Goal: Communication & Community: Participate in discussion

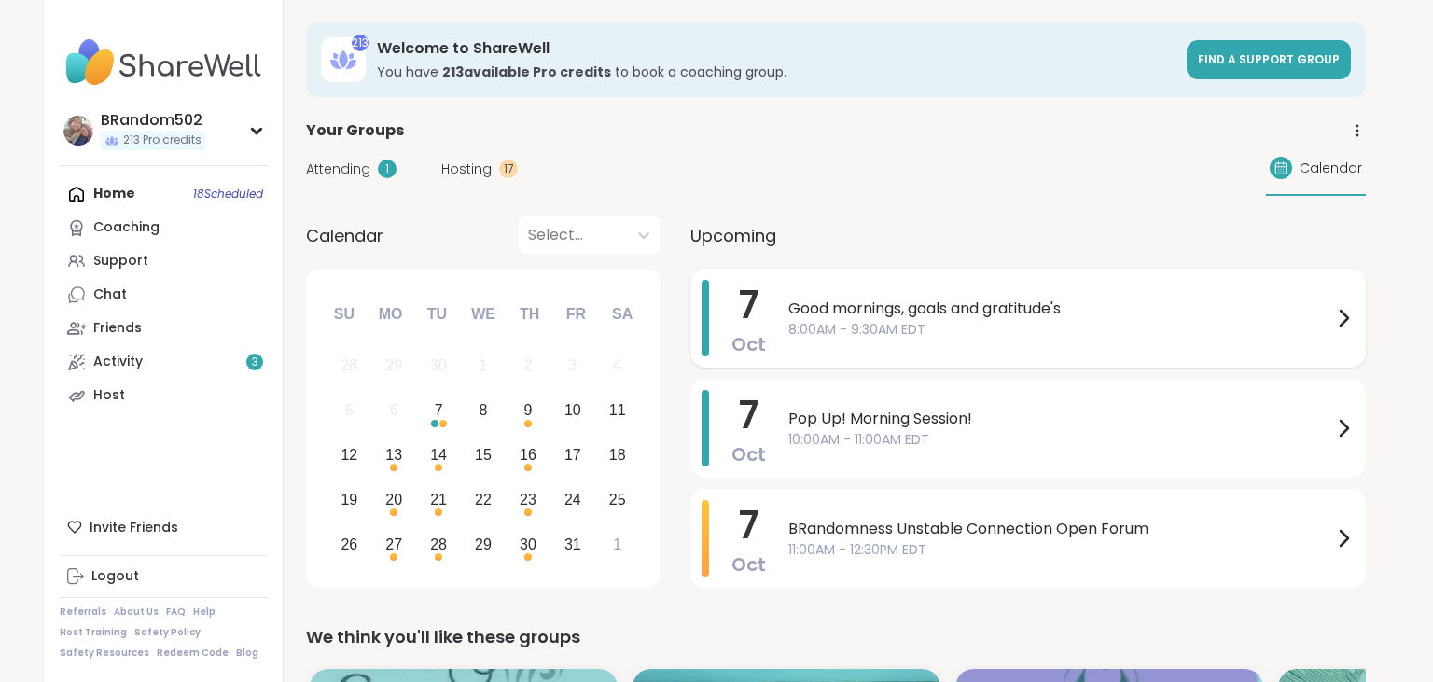
click at [810, 315] on span "Good mornings, goals and gratitude's" at bounding box center [1061, 309] width 544 height 22
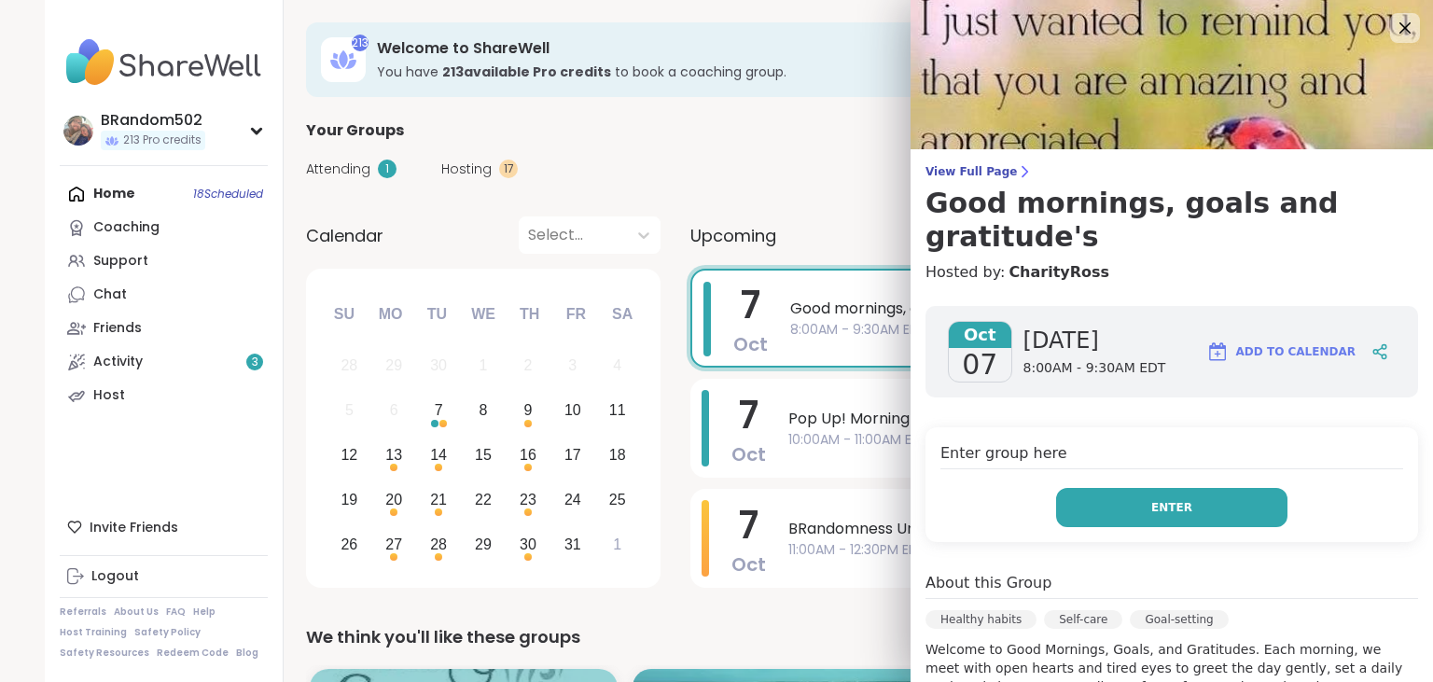
click at [1109, 488] on button "Enter" at bounding box center [1171, 507] width 231 height 39
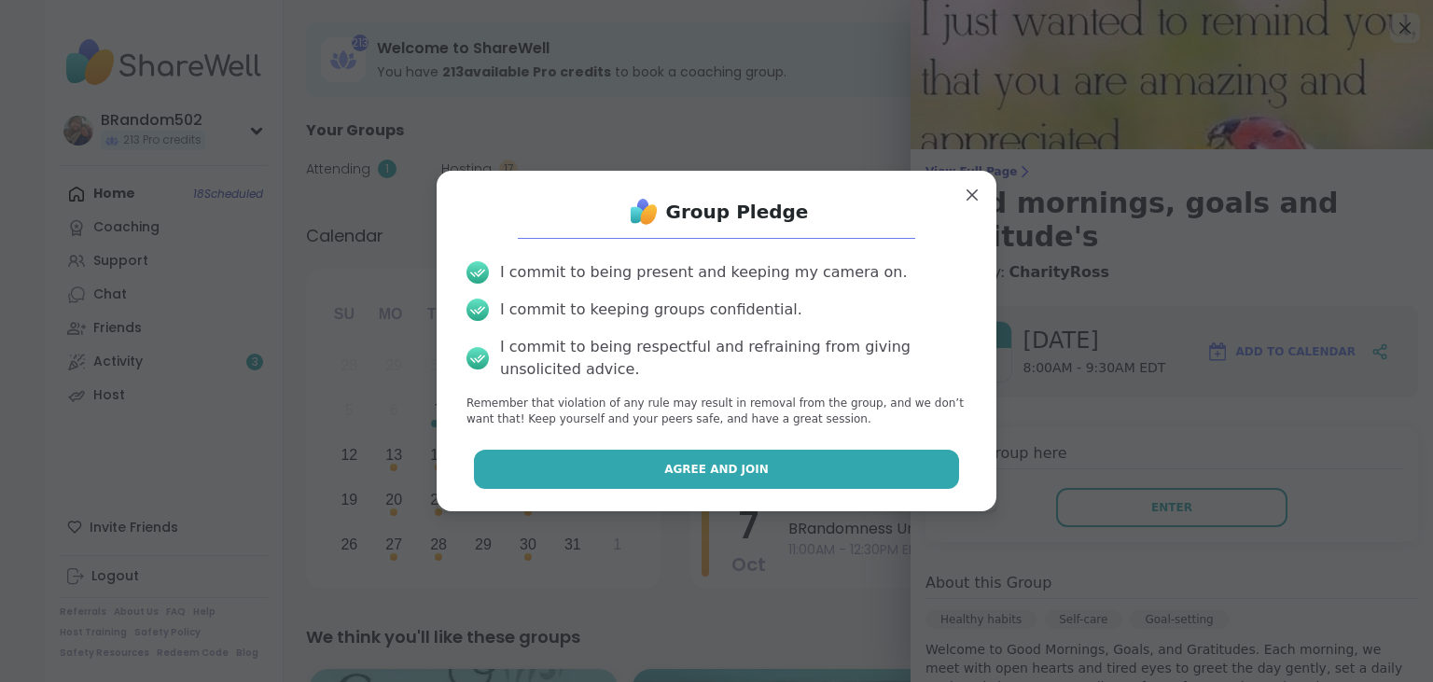
click at [868, 471] on button "Agree and Join" at bounding box center [717, 469] width 486 height 39
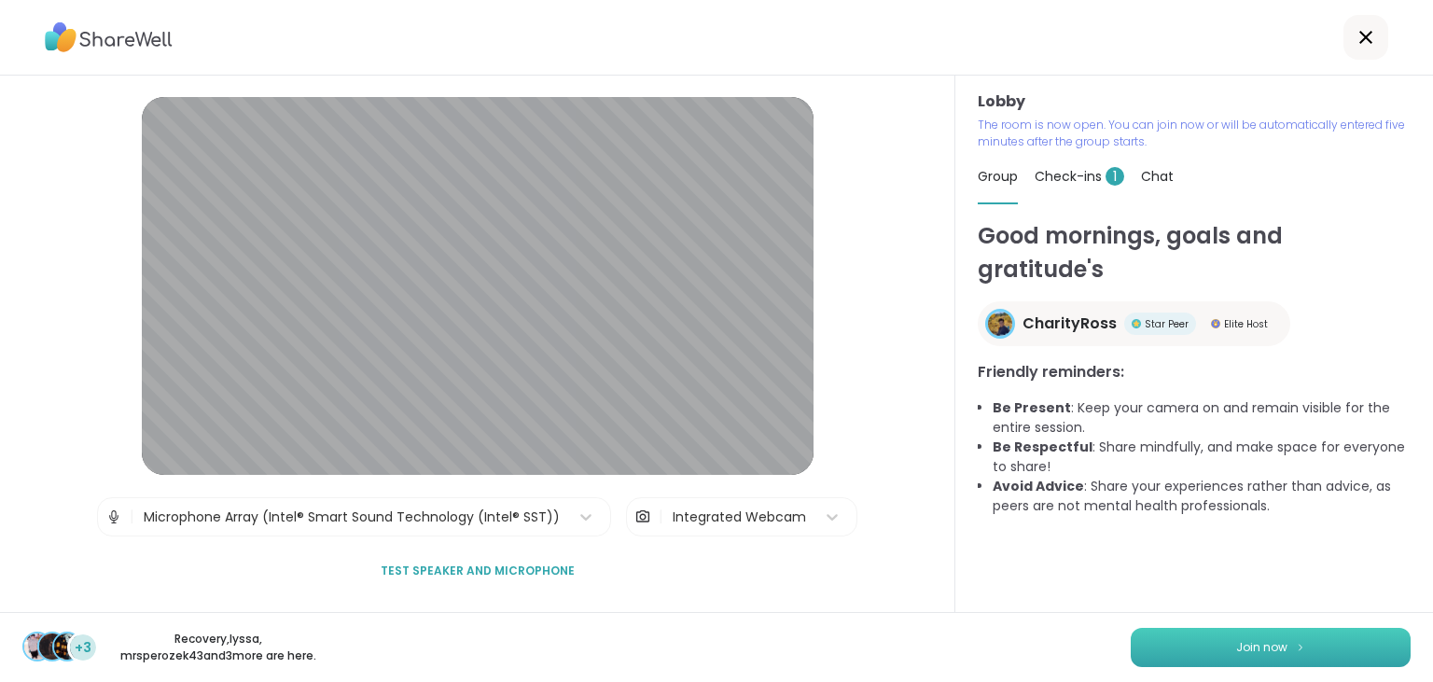
click at [1204, 663] on button "Join now" at bounding box center [1271, 647] width 280 height 39
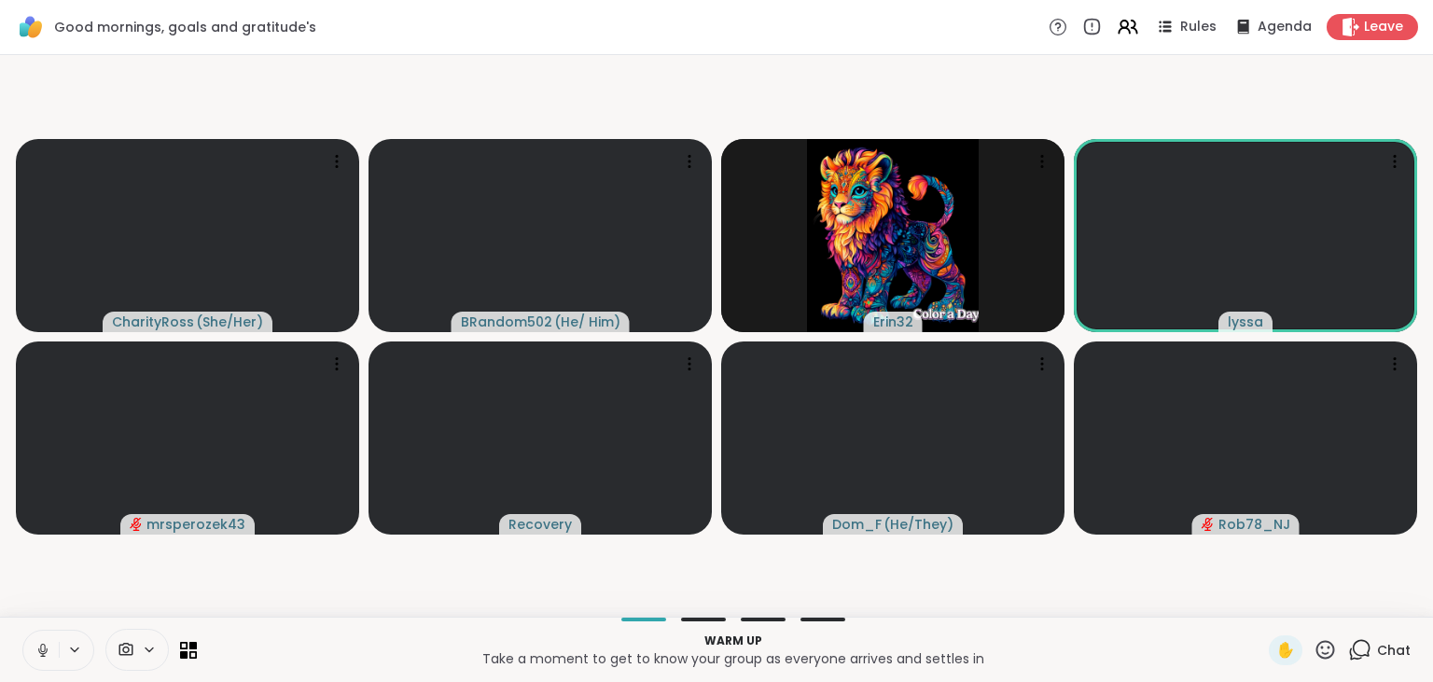
click at [29, 649] on button at bounding box center [40, 650] width 35 height 39
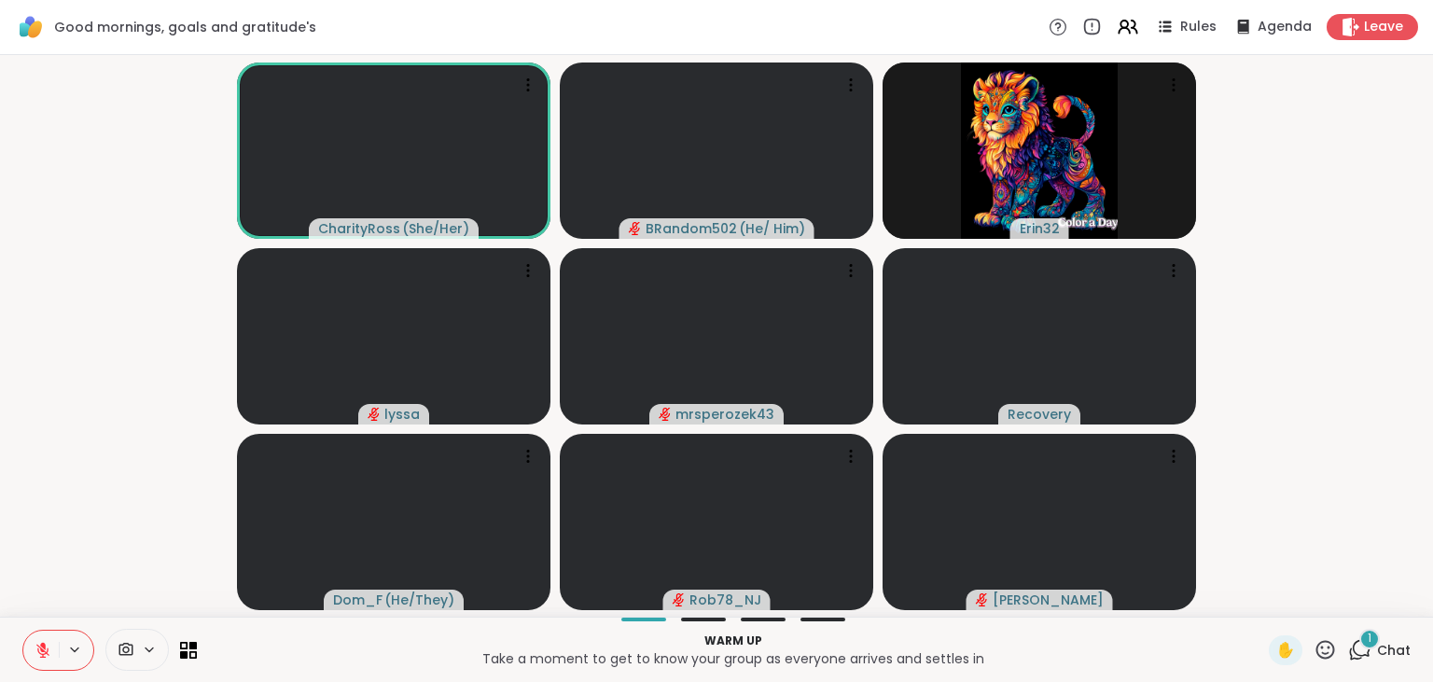
click at [1369, 640] on div "1" at bounding box center [1370, 639] width 21 height 21
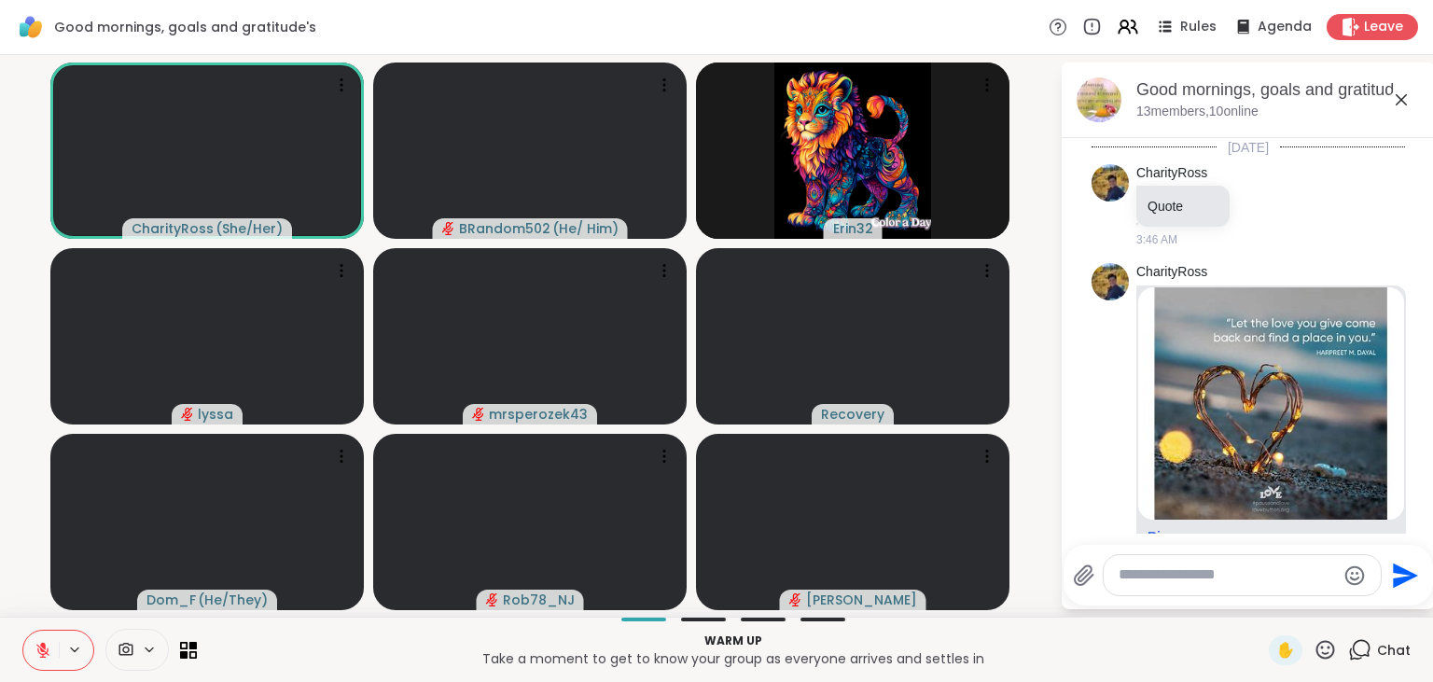
scroll to position [305, 0]
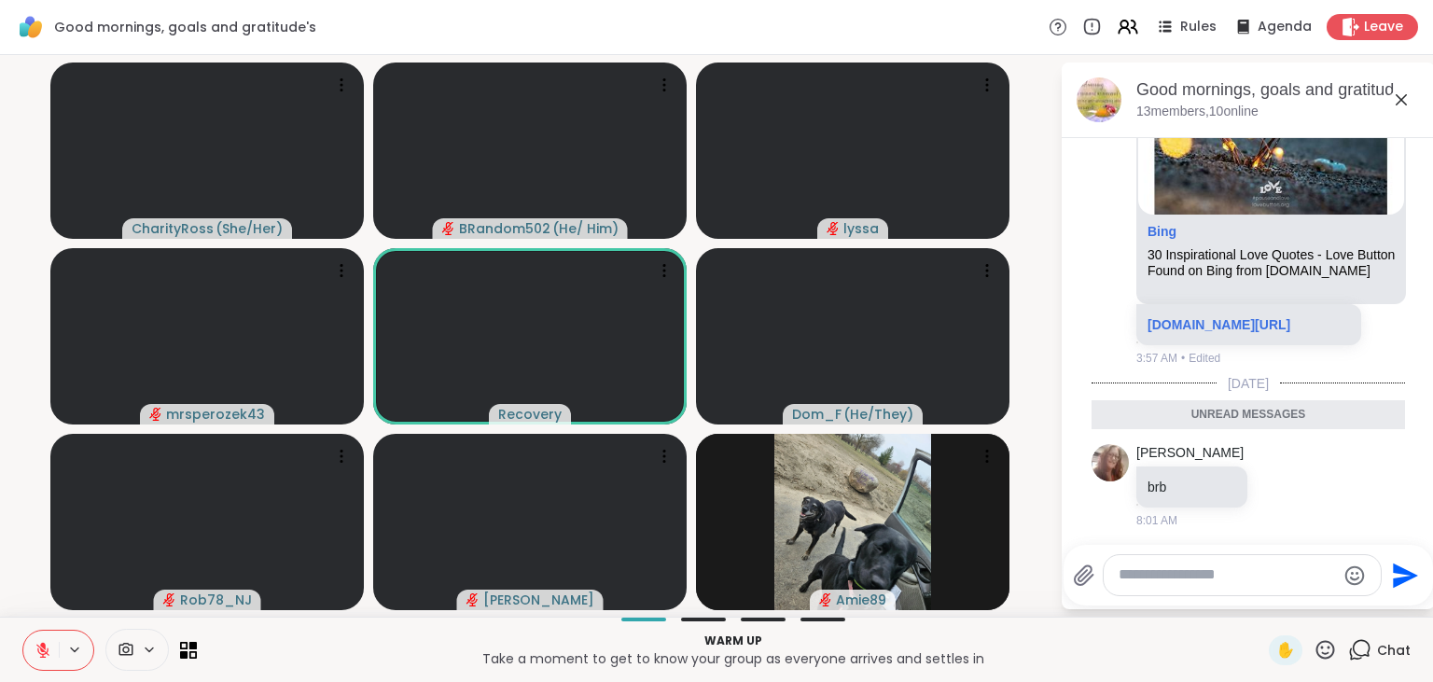
click at [36, 654] on icon at bounding box center [43, 650] width 17 height 17
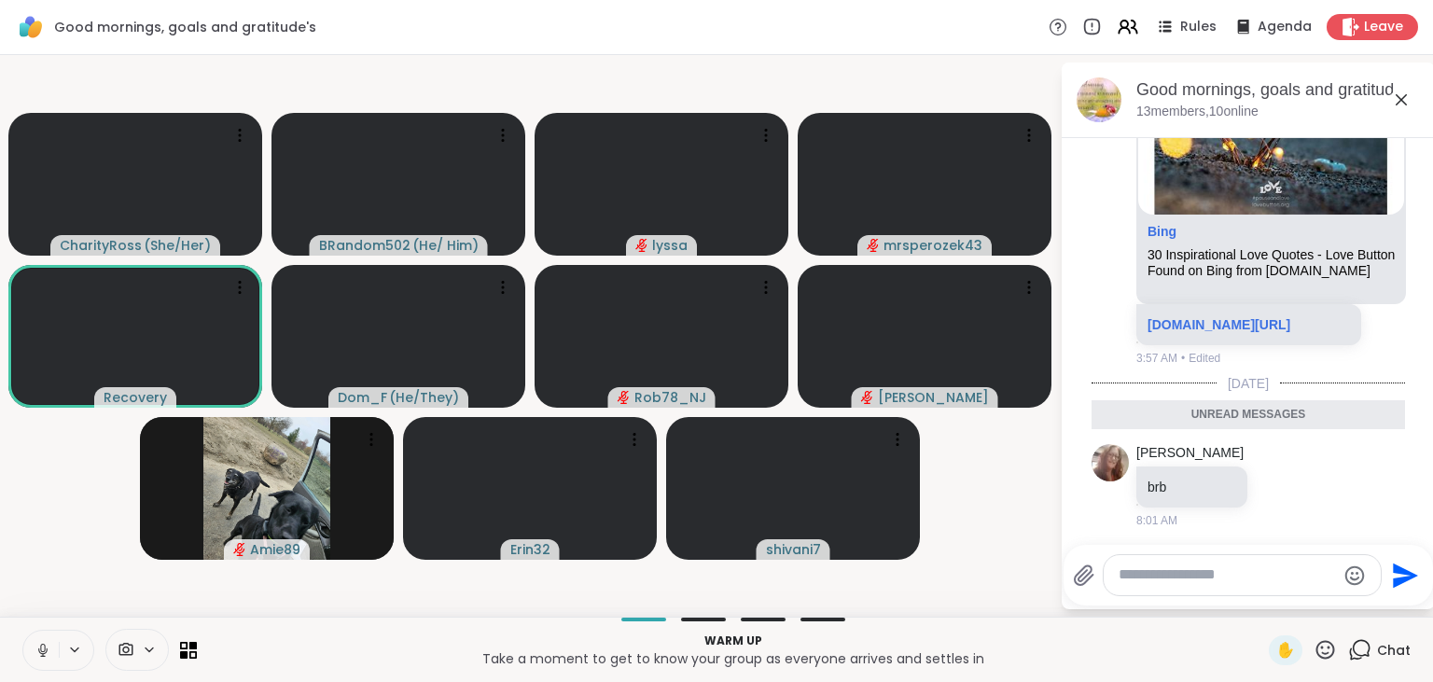
click at [36, 654] on icon at bounding box center [43, 650] width 17 height 17
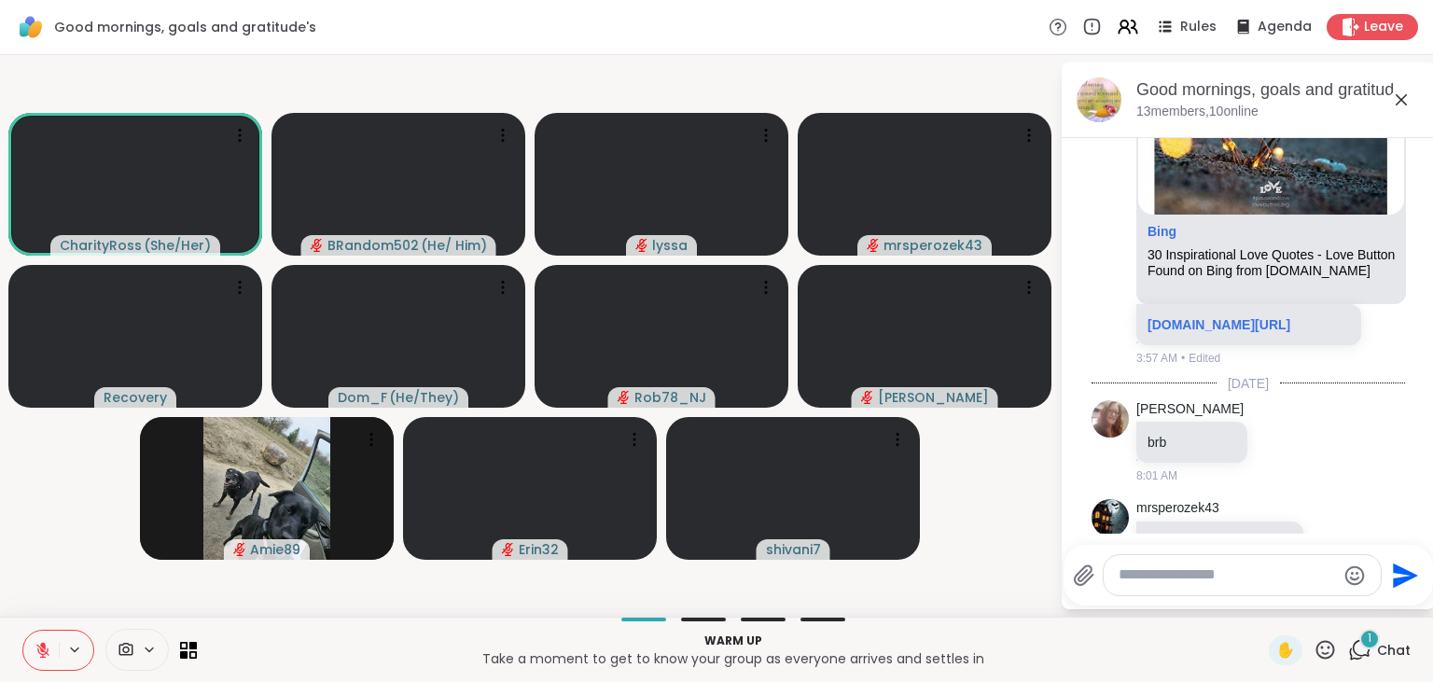
scroll to position [397, 0]
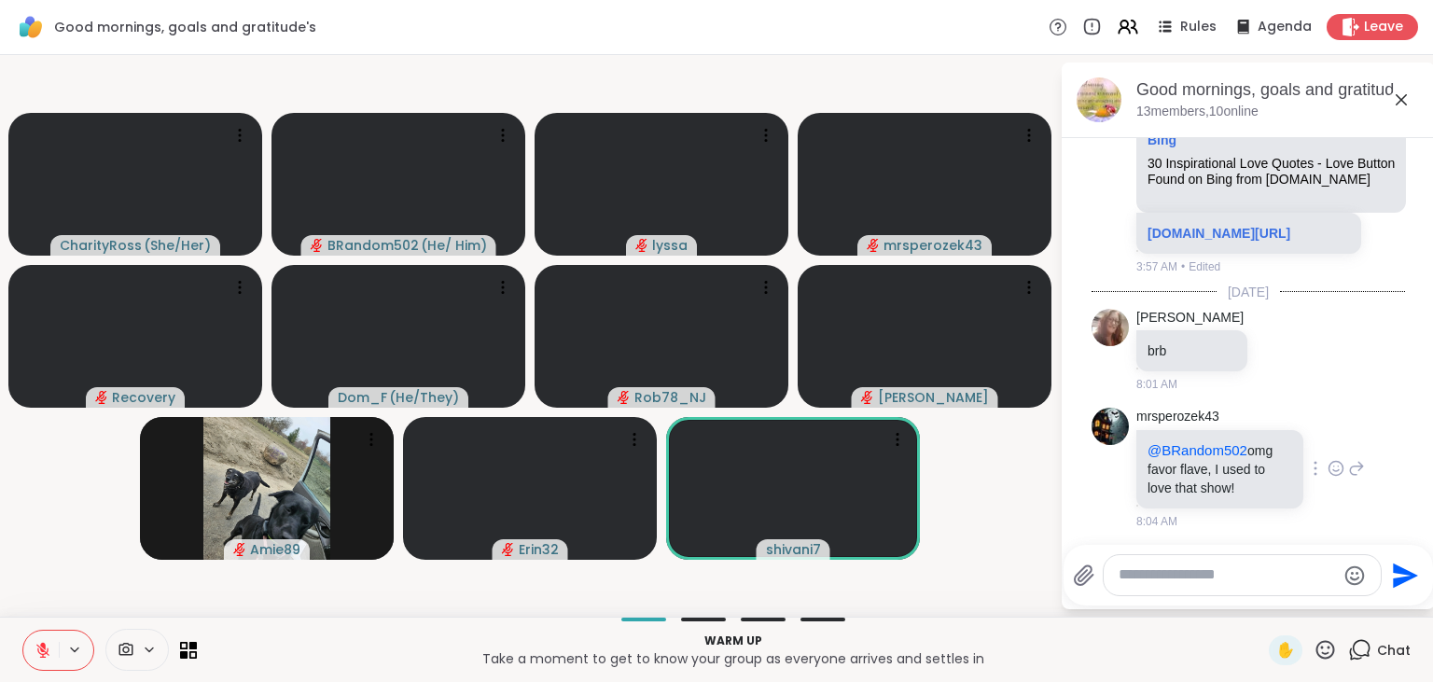
click at [1345, 461] on icon at bounding box center [1336, 468] width 17 height 19
click at [1188, 443] on div "Select Reaction: Heart" at bounding box center [1188, 438] width 17 height 17
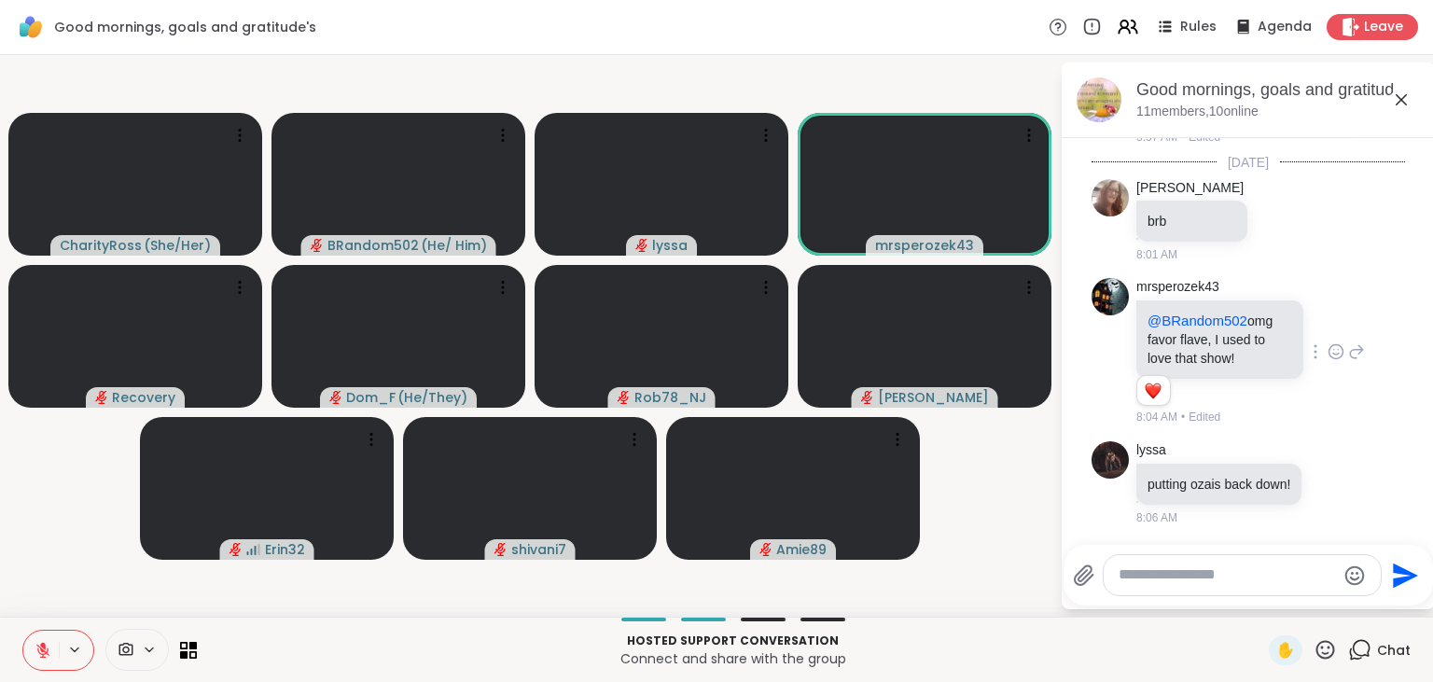
scroll to position [523, 0]
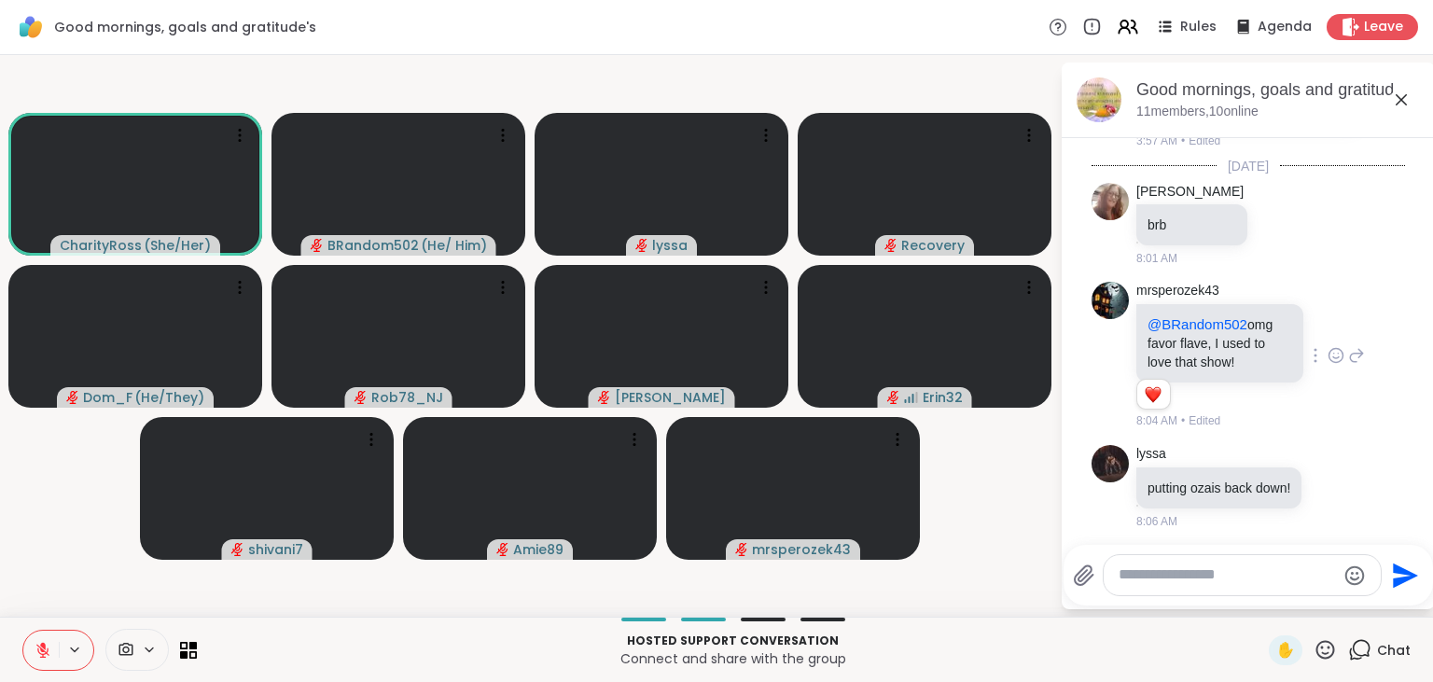
click at [42, 649] on icon at bounding box center [42, 650] width 13 height 13
click at [42, 649] on icon at bounding box center [43, 650] width 17 height 17
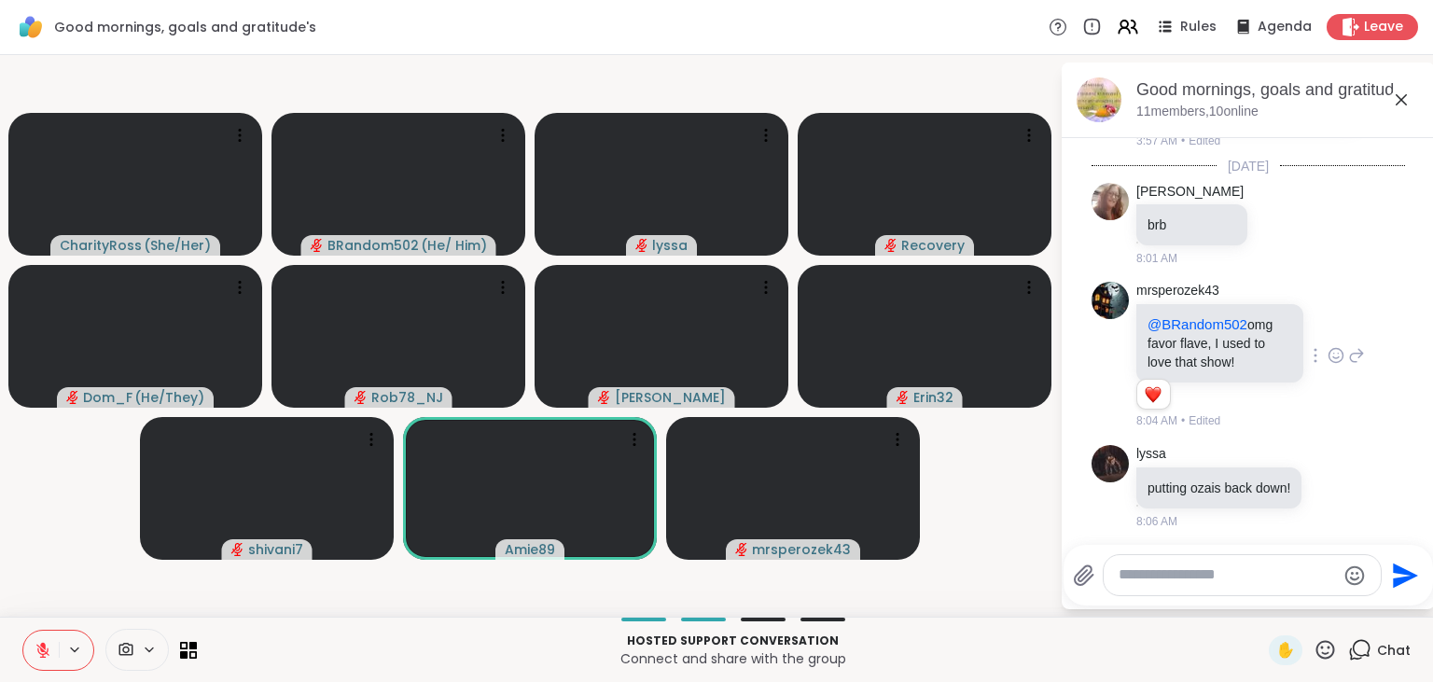
click at [1077, 572] on icon at bounding box center [1084, 576] width 22 height 22
click at [0, 0] on input "file" at bounding box center [0, 0] width 0 height 0
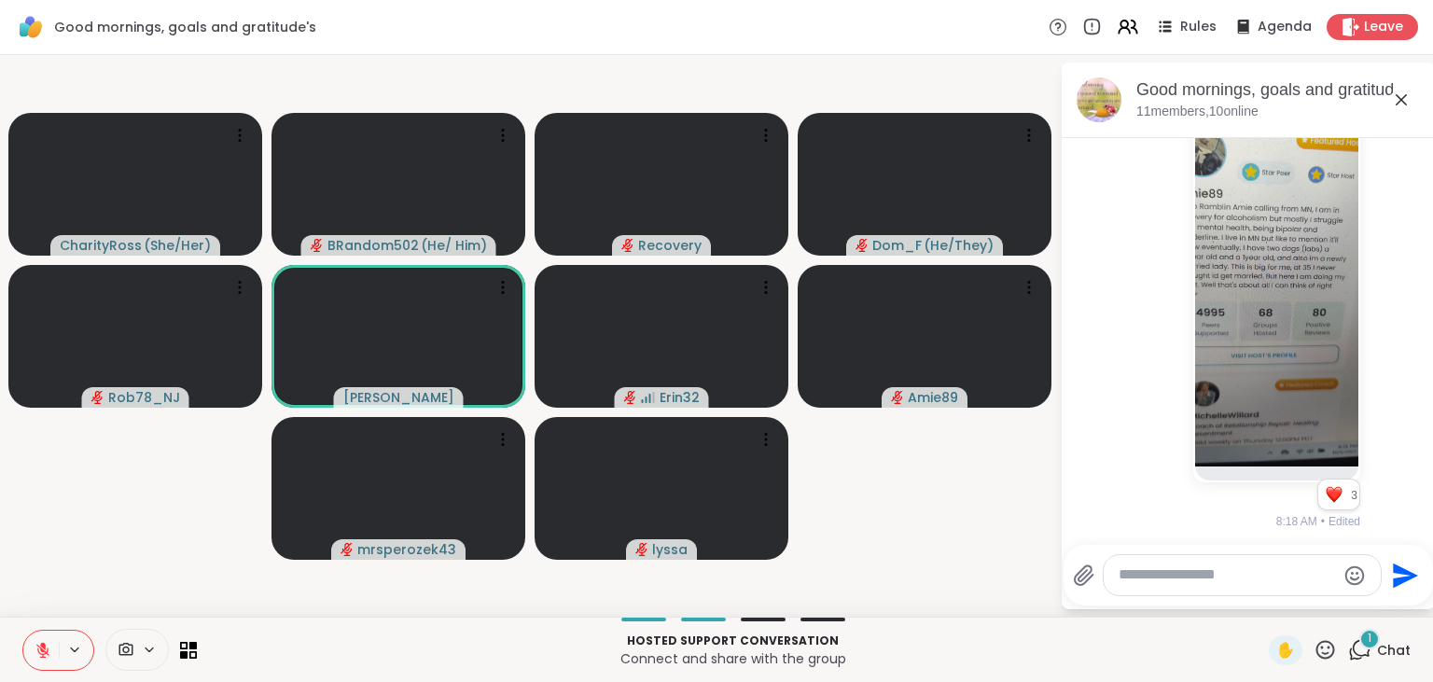
scroll to position [1306, 0]
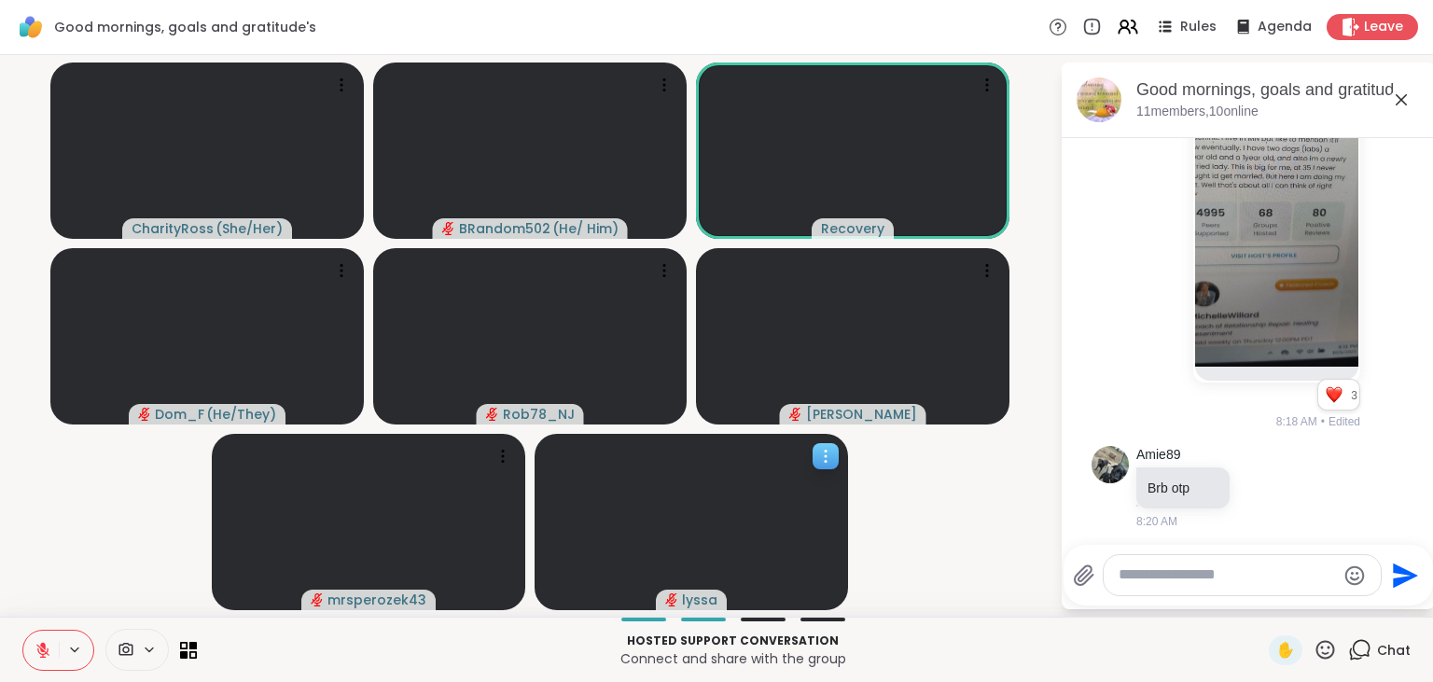
click at [829, 461] on icon at bounding box center [826, 456] width 19 height 19
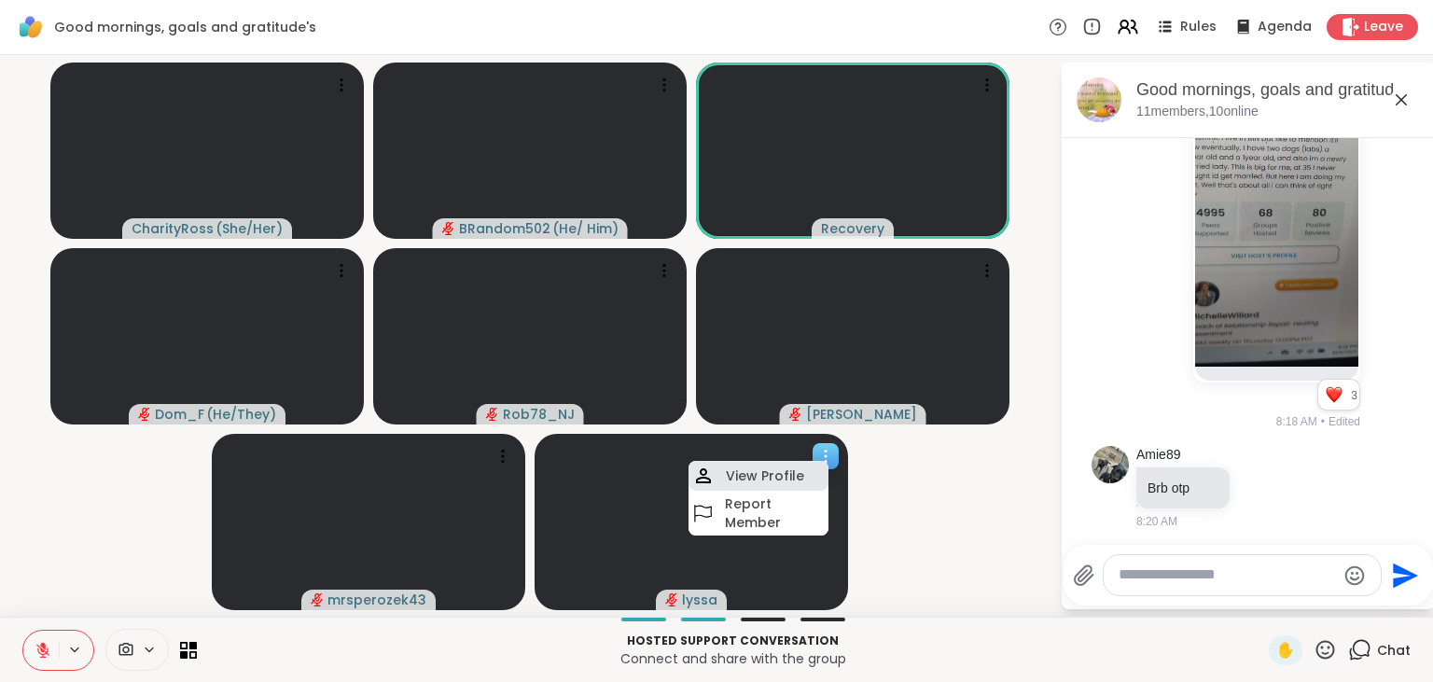
click at [782, 479] on h4 "View Profile" at bounding box center [765, 476] width 78 height 19
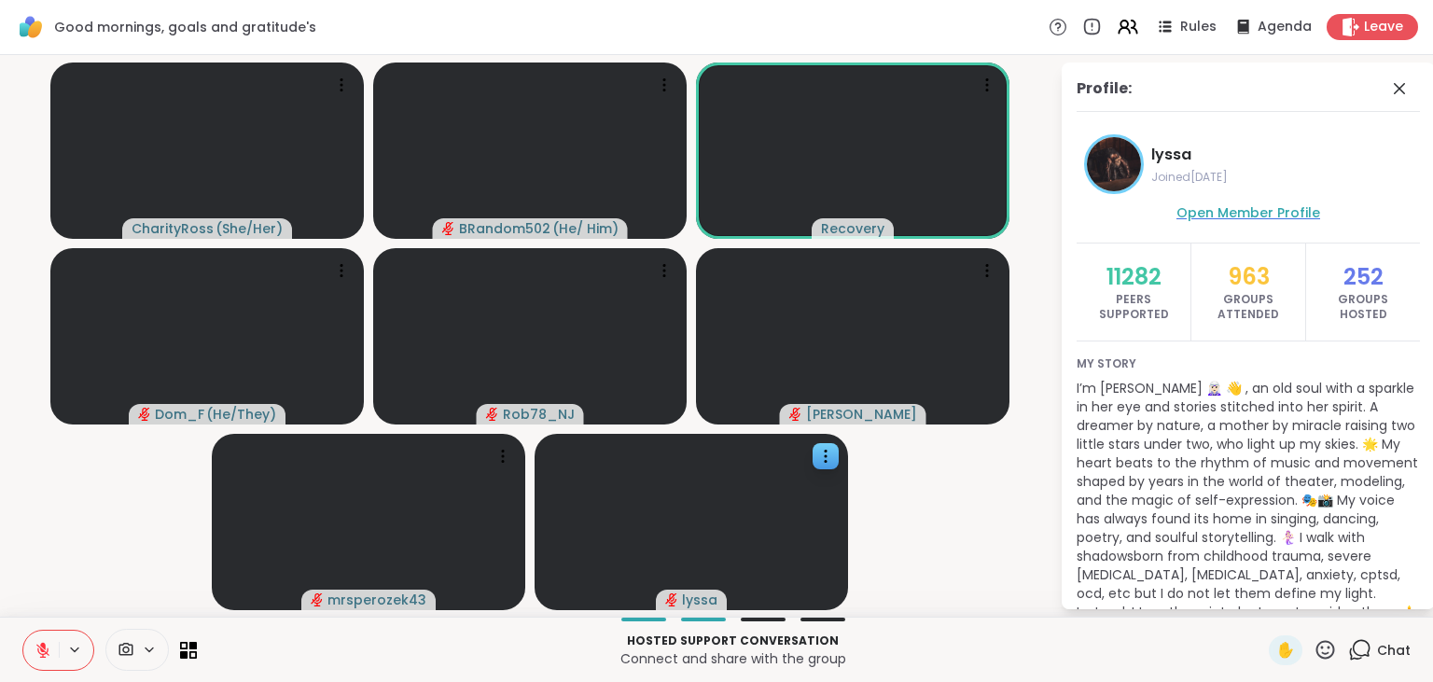
click at [1254, 210] on span "Open Member Profile" at bounding box center [1249, 212] width 144 height 19
click at [1401, 91] on icon at bounding box center [1400, 88] width 22 height 22
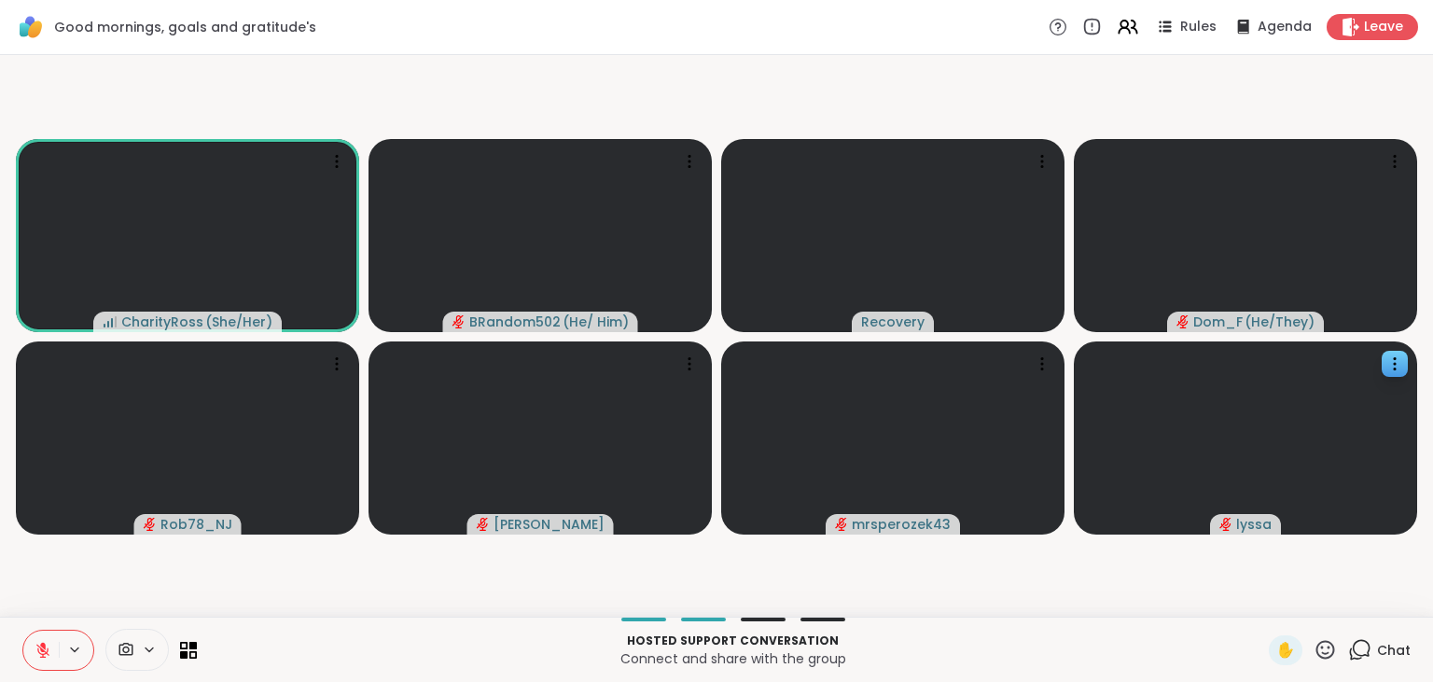
click at [33, 647] on button at bounding box center [40, 650] width 35 height 39
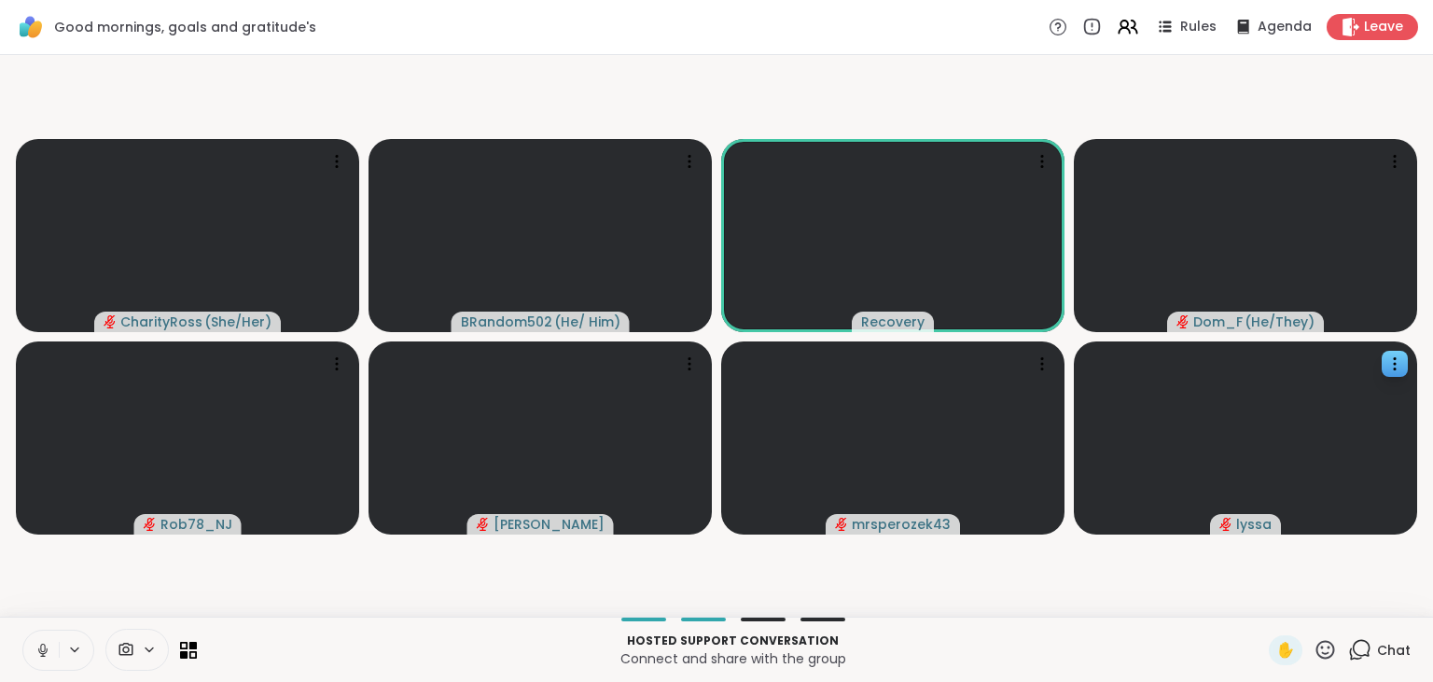
click at [33, 647] on button at bounding box center [40, 650] width 35 height 39
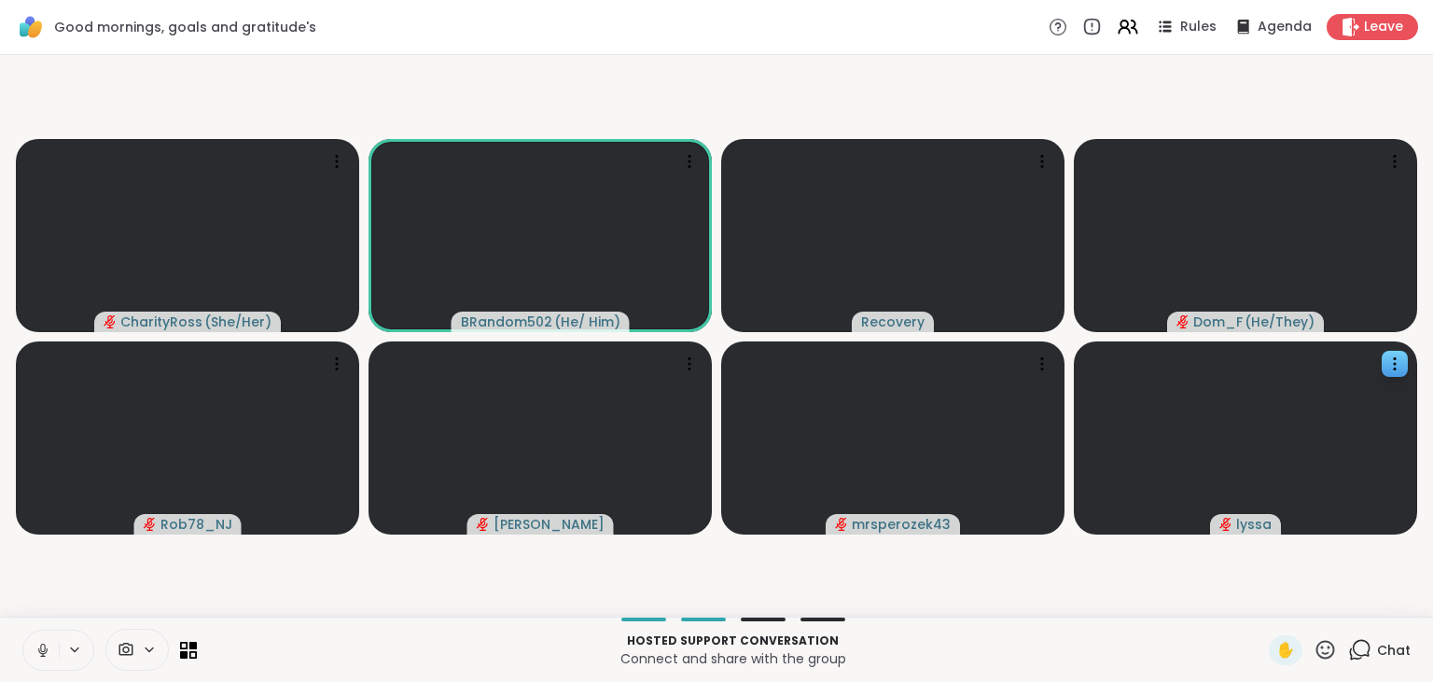
click at [33, 647] on button at bounding box center [40, 650] width 35 height 39
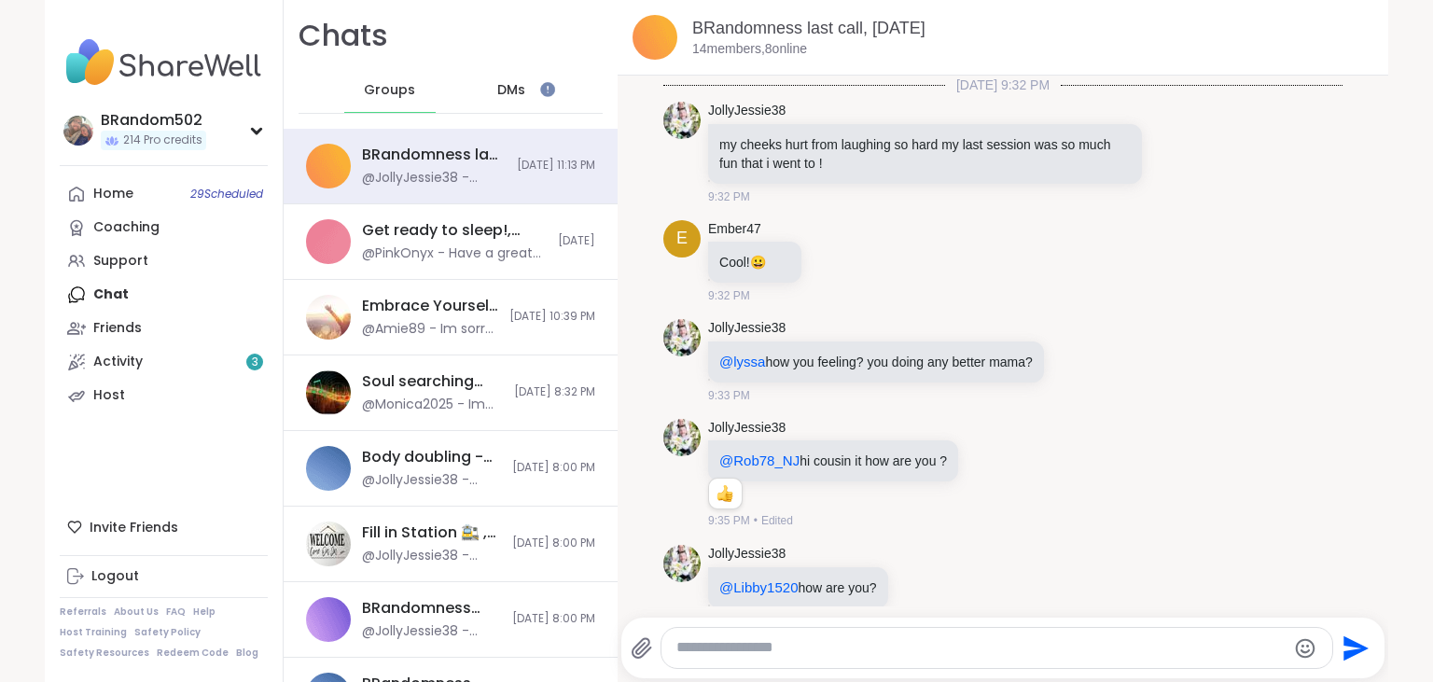
scroll to position [8445, 0]
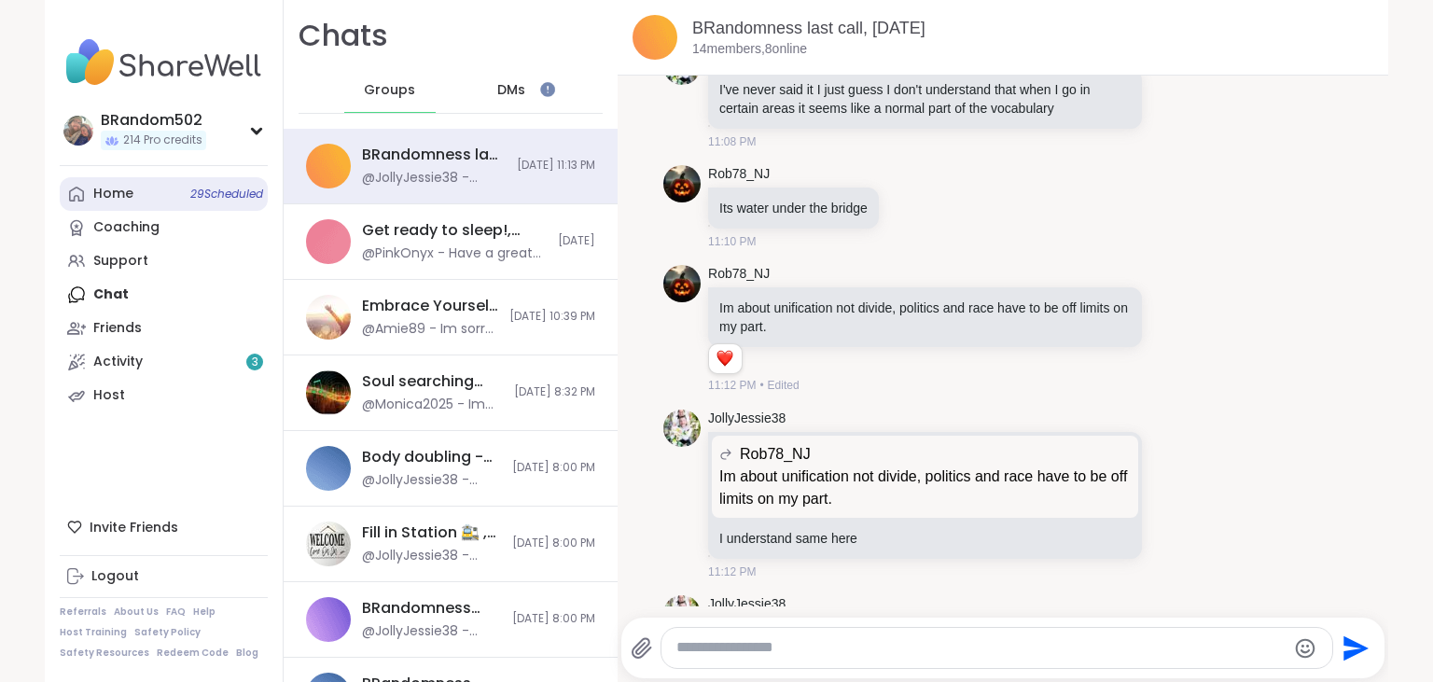
click at [118, 194] on div "Home 29 Scheduled" at bounding box center [113, 194] width 40 height 19
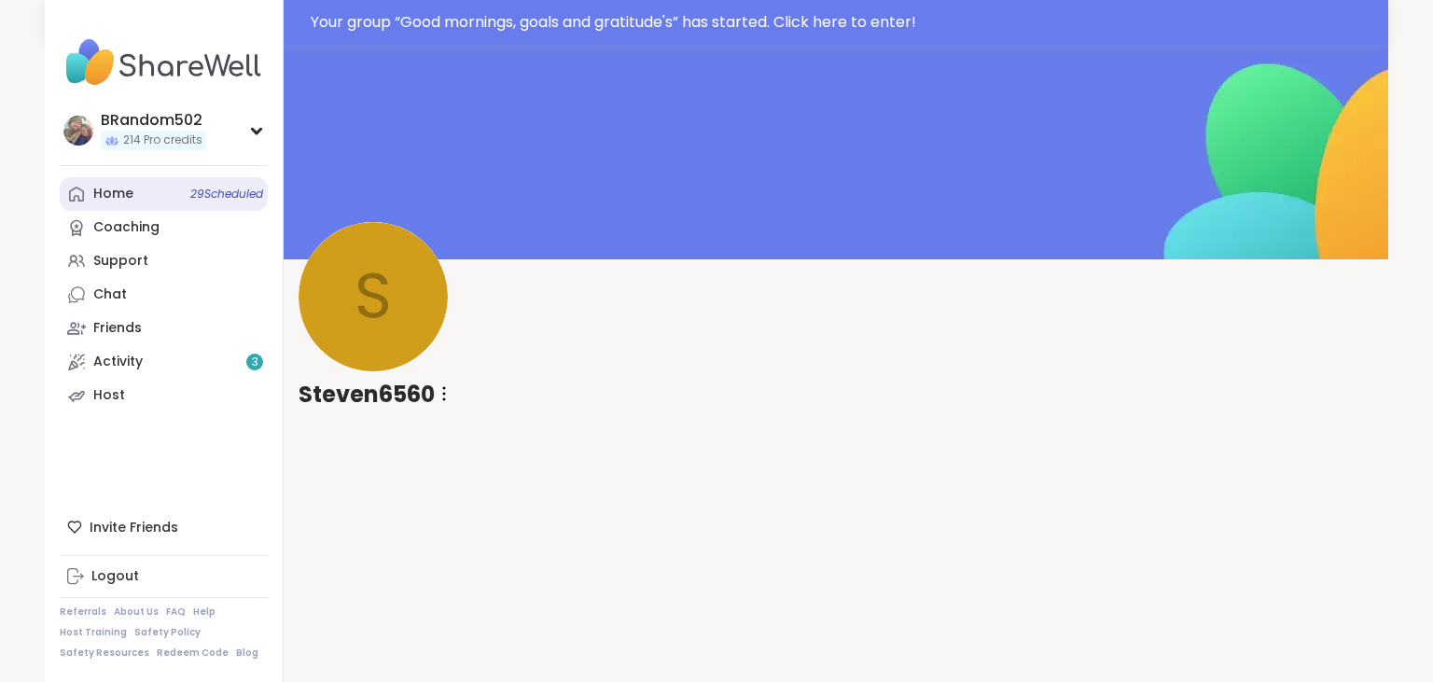
click at [144, 196] on link "Home 29 Scheduled" at bounding box center [164, 194] width 208 height 34
